Goal: Task Accomplishment & Management: Manage account settings

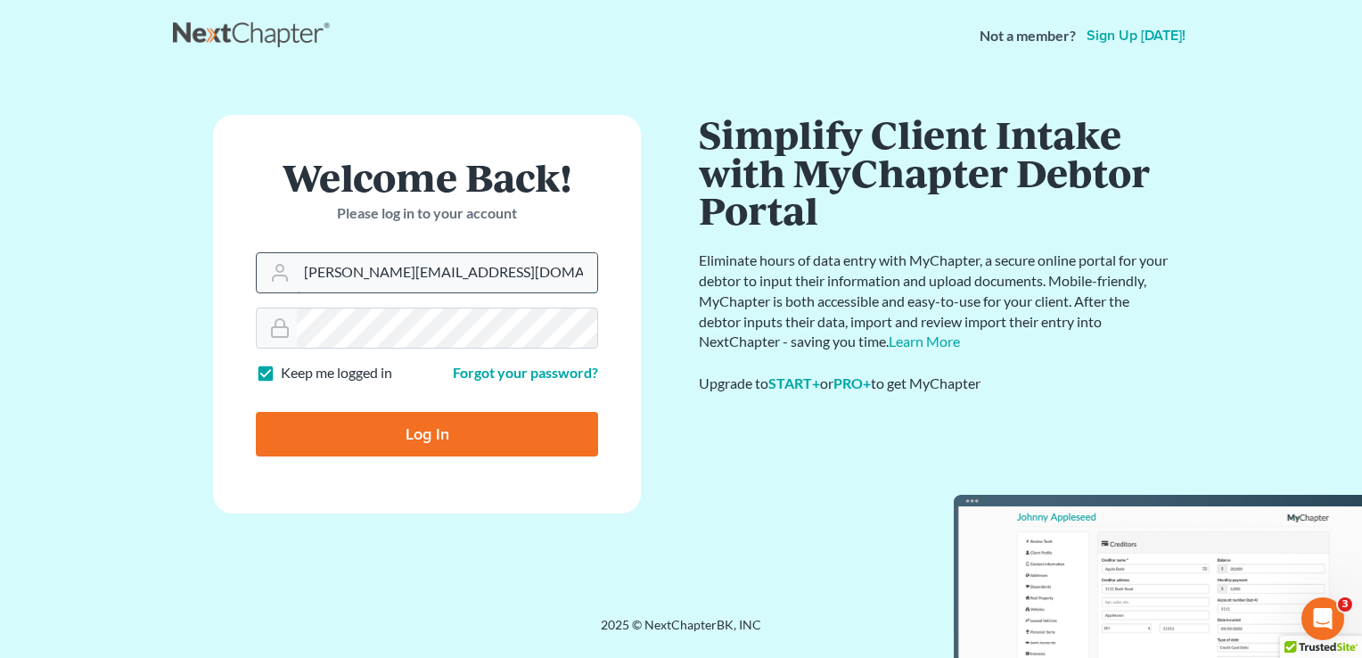
click at [383, 270] on input "dominick@shieldlaw.com" at bounding box center [447, 272] width 300 height 39
type input "Nick@shieldlaw.com"
click at [390, 443] on input "Log In" at bounding box center [427, 434] width 342 height 45
type input "Thinking..."
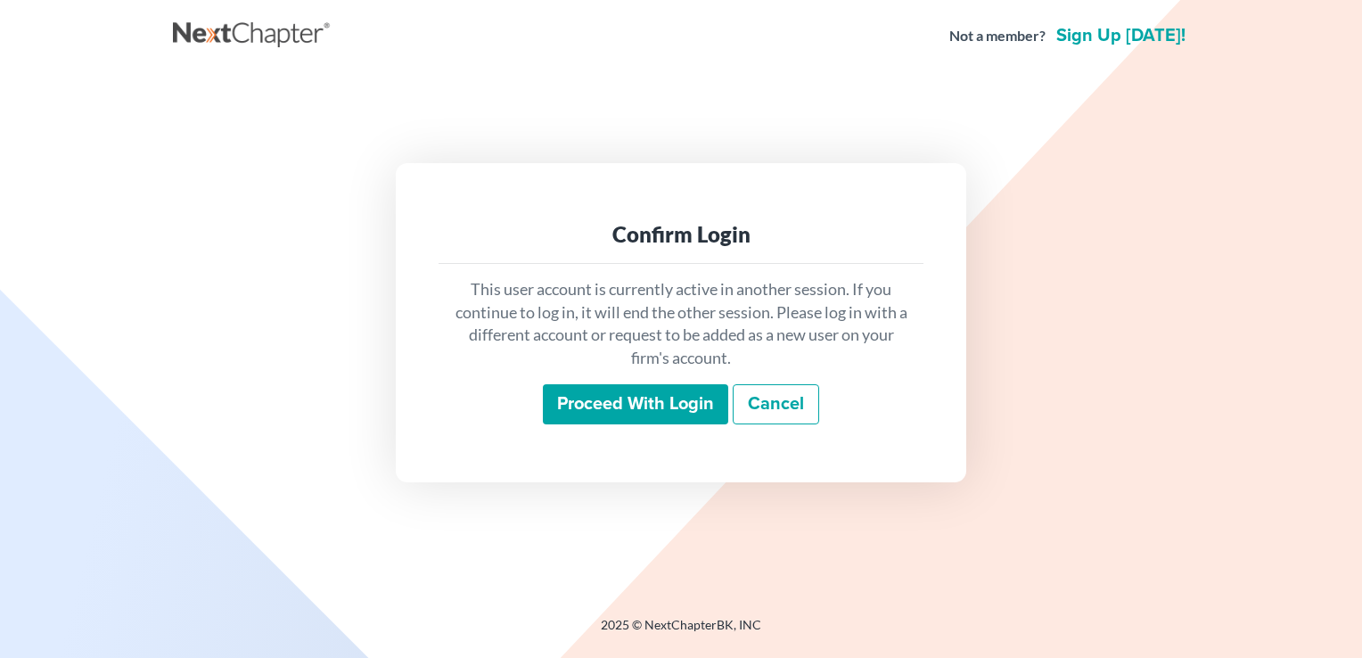
click at [613, 399] on input "Proceed with login" at bounding box center [635, 404] width 185 height 41
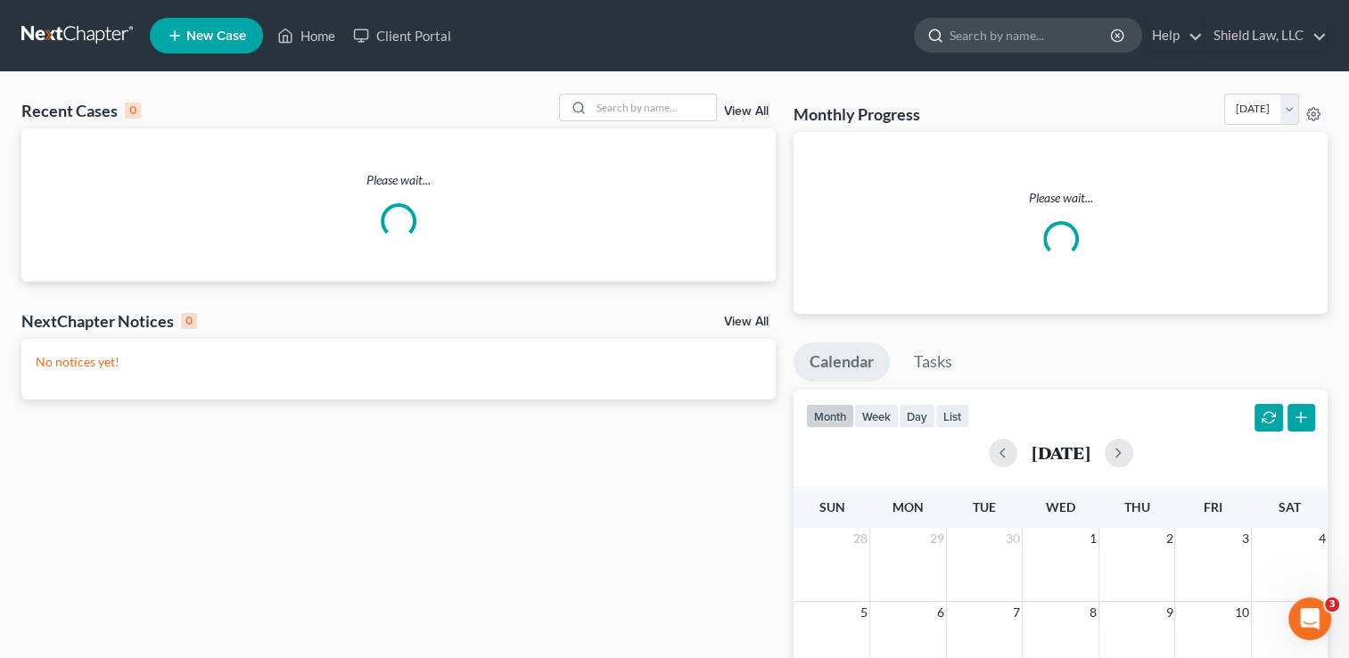
click at [1072, 42] on input "search" at bounding box center [1030, 35] width 163 height 33
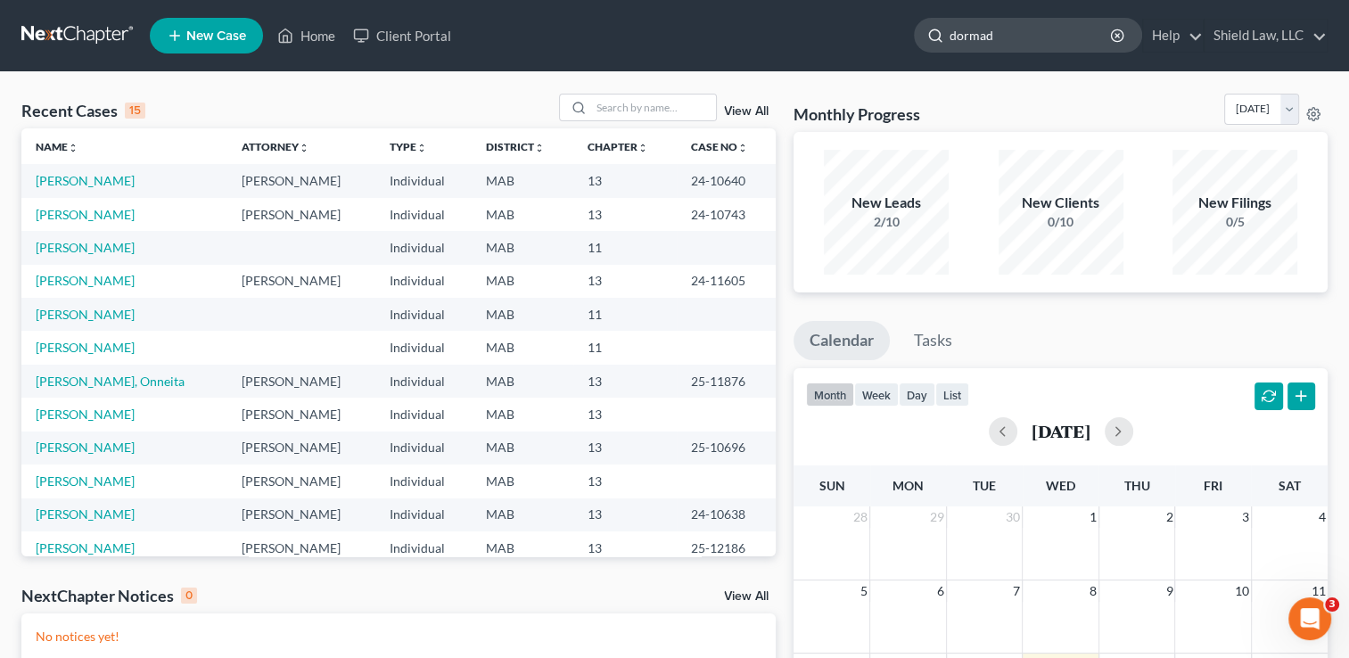
type input "[PERSON_NAME]"
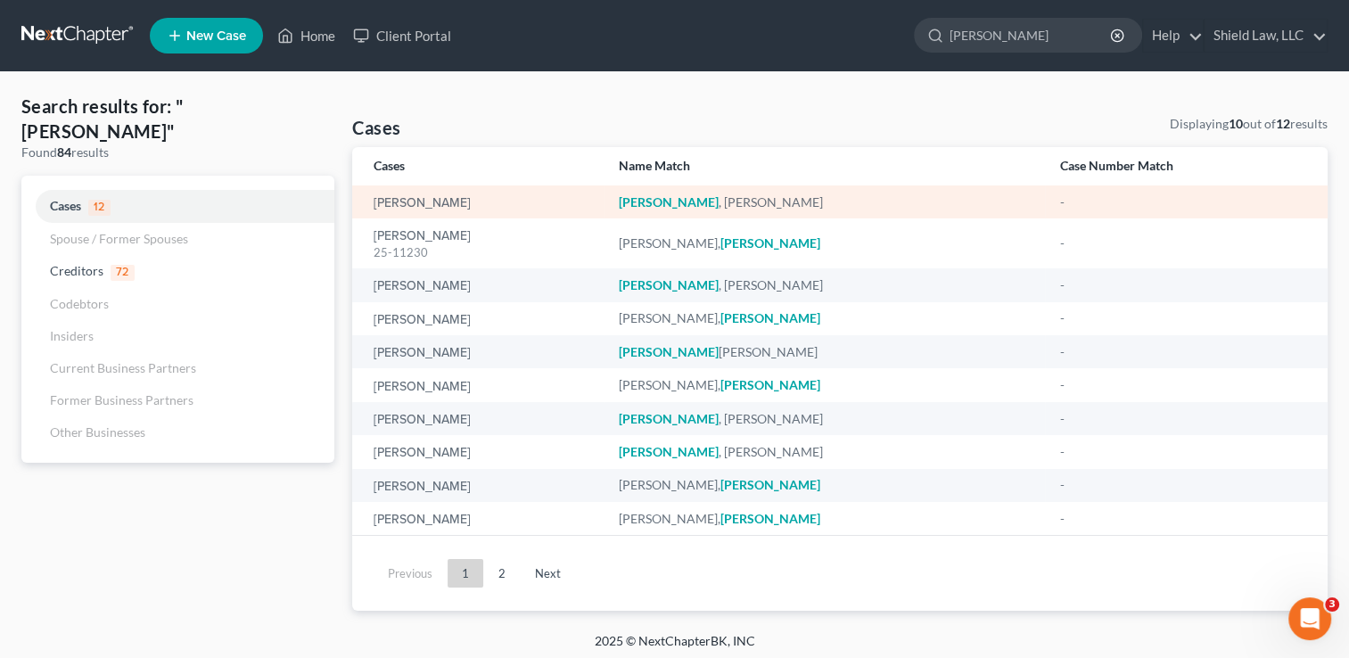
click at [431, 212] on td "[PERSON_NAME]" at bounding box center [477, 201] width 251 height 33
click at [431, 201] on link "[PERSON_NAME]" at bounding box center [422, 203] width 97 height 12
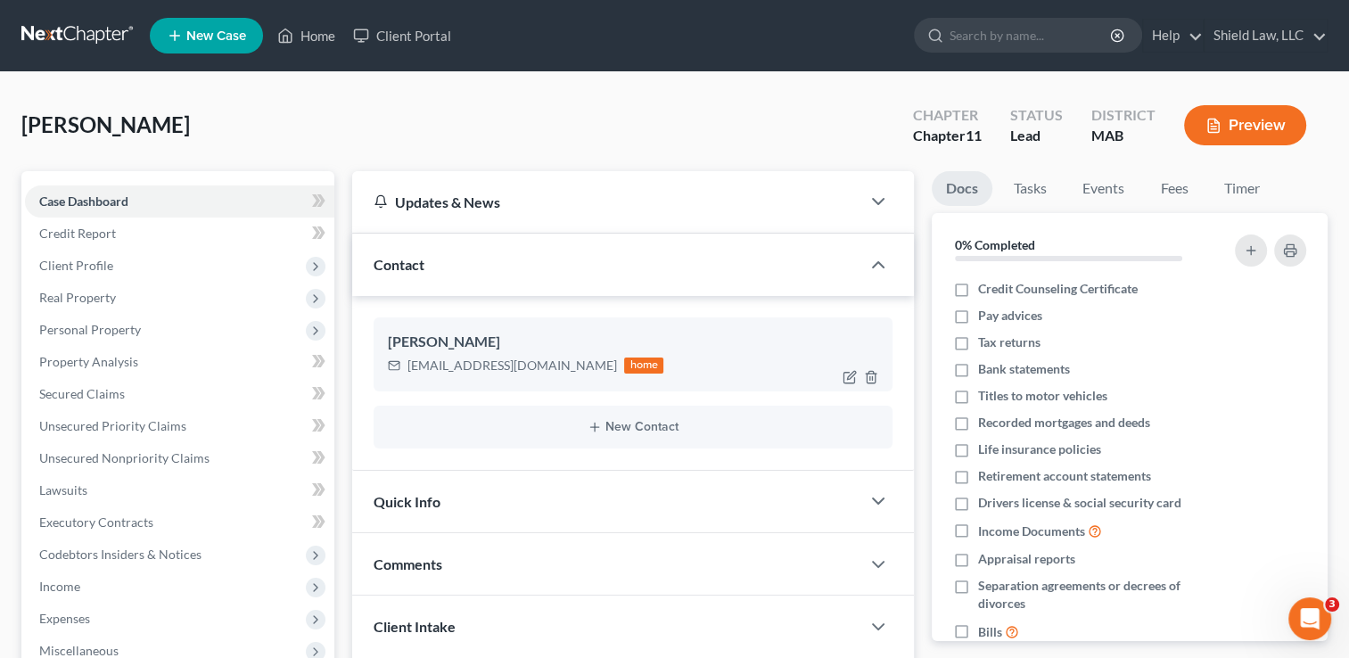
click at [727, 354] on div "[EMAIL_ADDRESS][DOMAIN_NAME] home" at bounding box center [633, 365] width 490 height 23
click at [852, 374] on icon "button" at bounding box center [851, 375] width 8 height 8
select select "0"
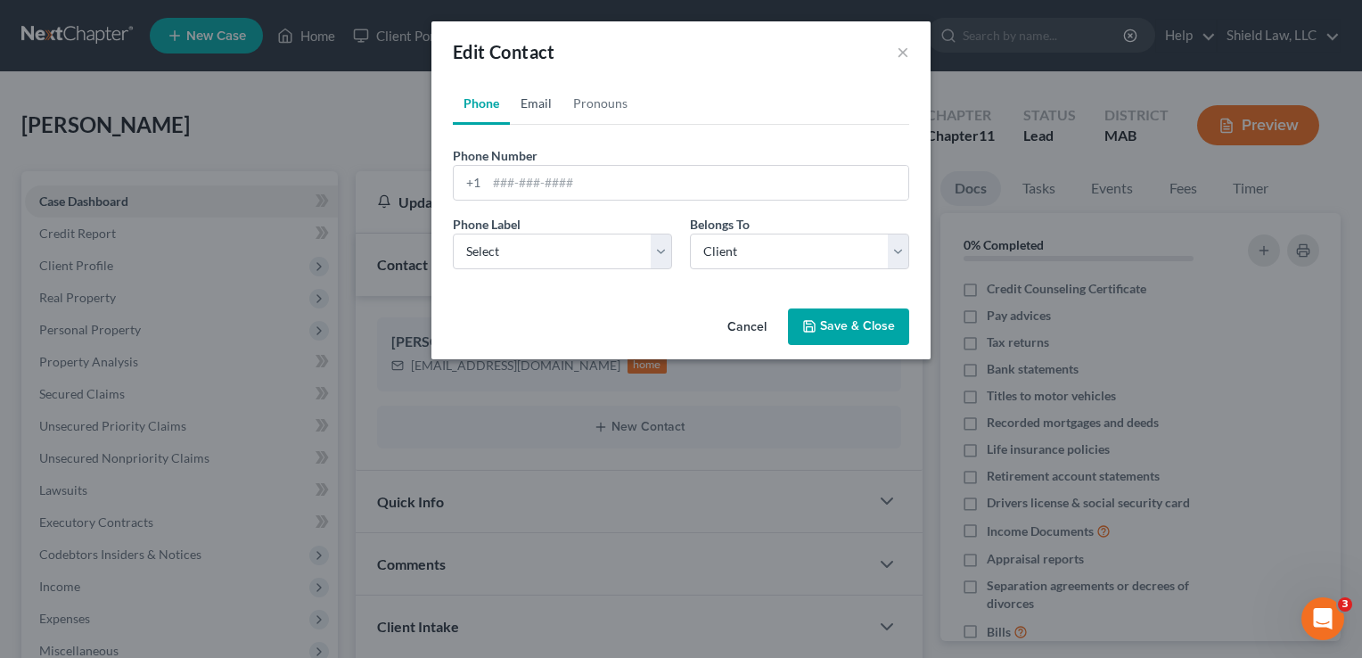
click at [537, 112] on link "Email" at bounding box center [536, 103] width 53 height 43
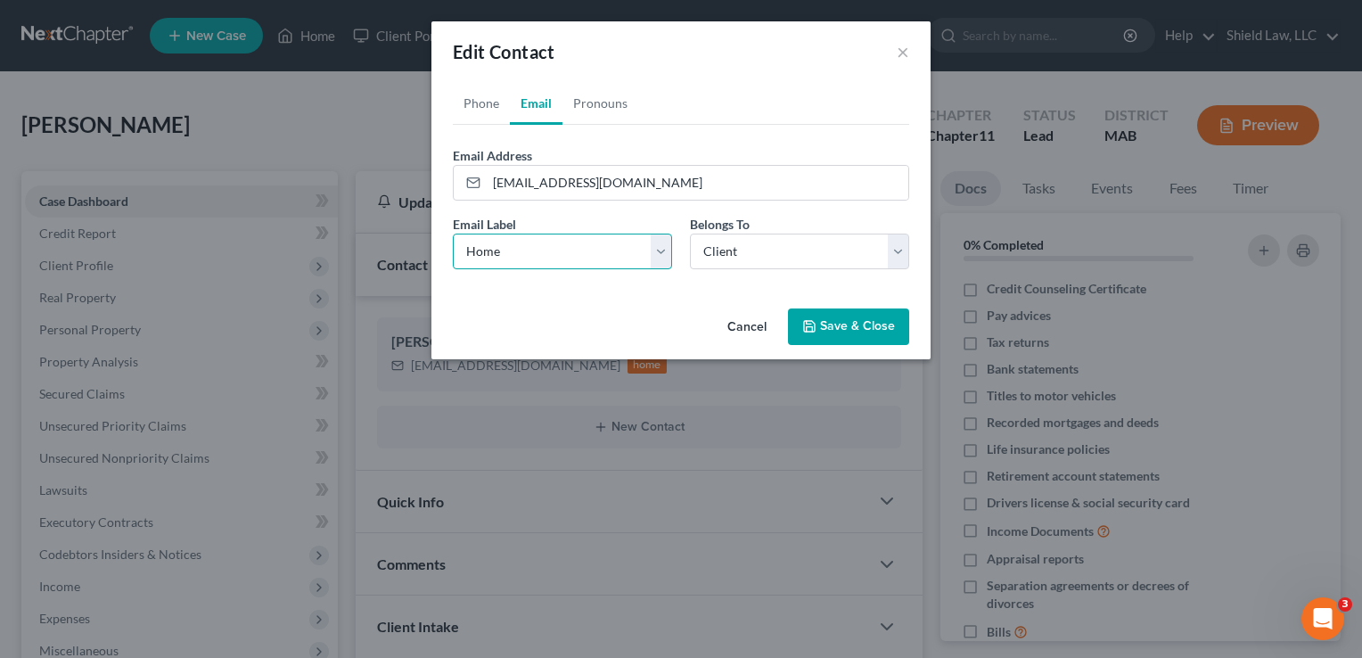
click at [660, 251] on select "Select Home Work Other" at bounding box center [562, 252] width 219 height 36
click at [904, 49] on button "×" at bounding box center [903, 51] width 12 height 21
